Goal: Task Accomplishment & Management: Use online tool/utility

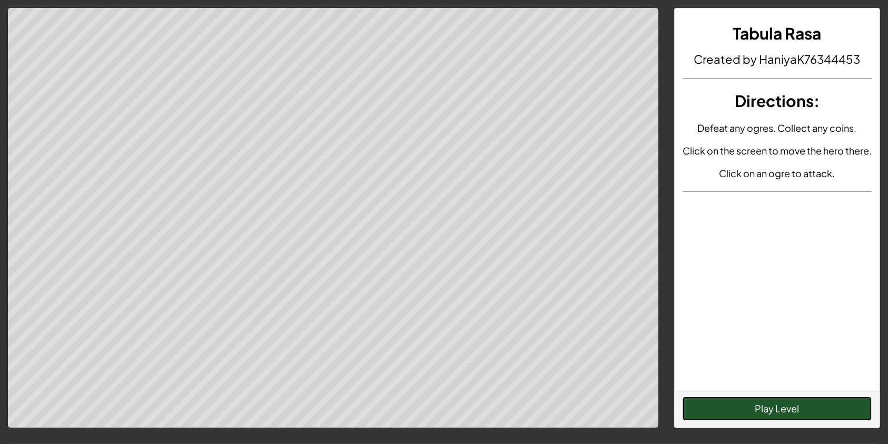
click at [748, 403] on button "Play Level" at bounding box center [778, 408] width 190 height 24
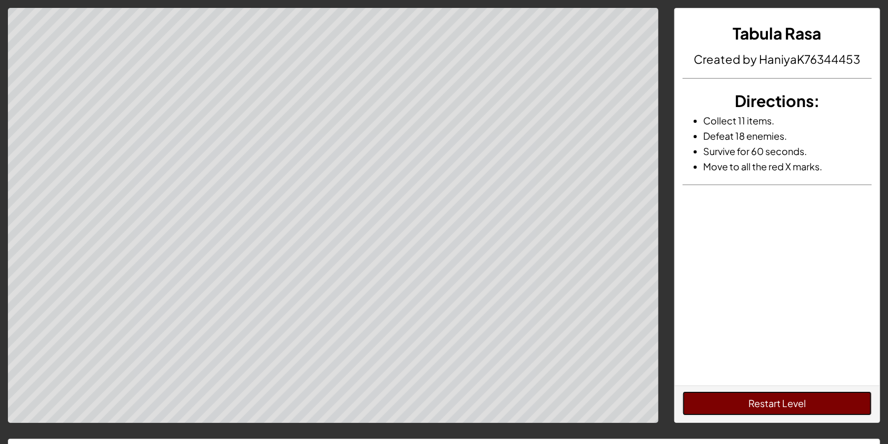
click at [742, 395] on button "Restart Level" at bounding box center [778, 403] width 190 height 24
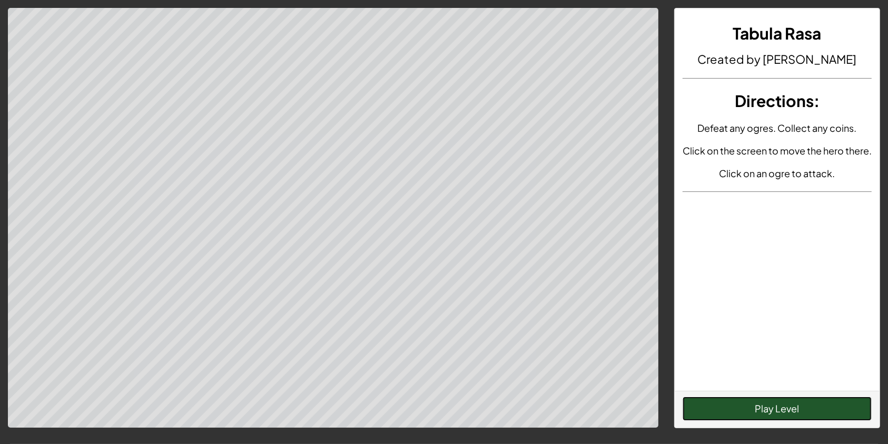
click at [715, 409] on button "Play Level" at bounding box center [778, 408] width 190 height 24
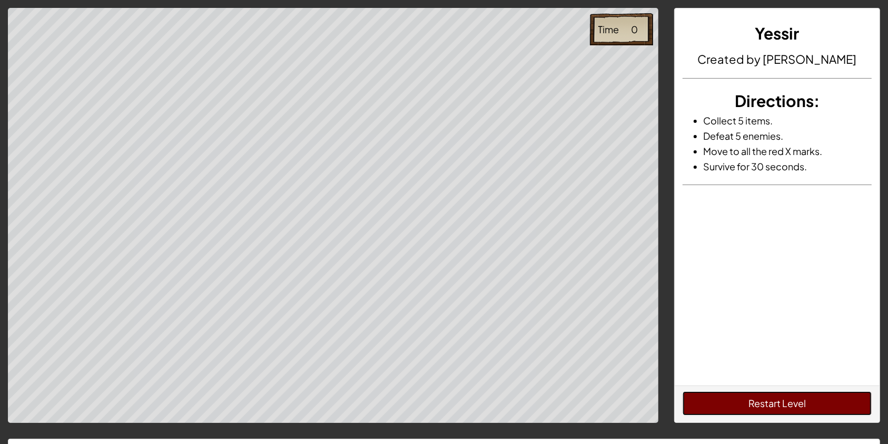
click at [752, 403] on button "Restart Level" at bounding box center [778, 403] width 190 height 24
